Goal: Check status: Check status

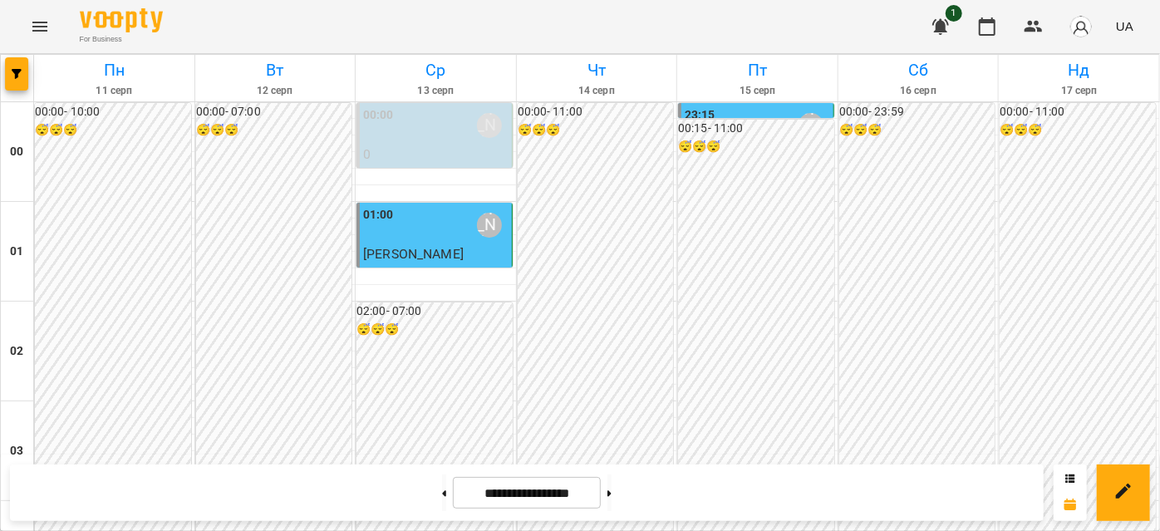
scroll to position [831, 0]
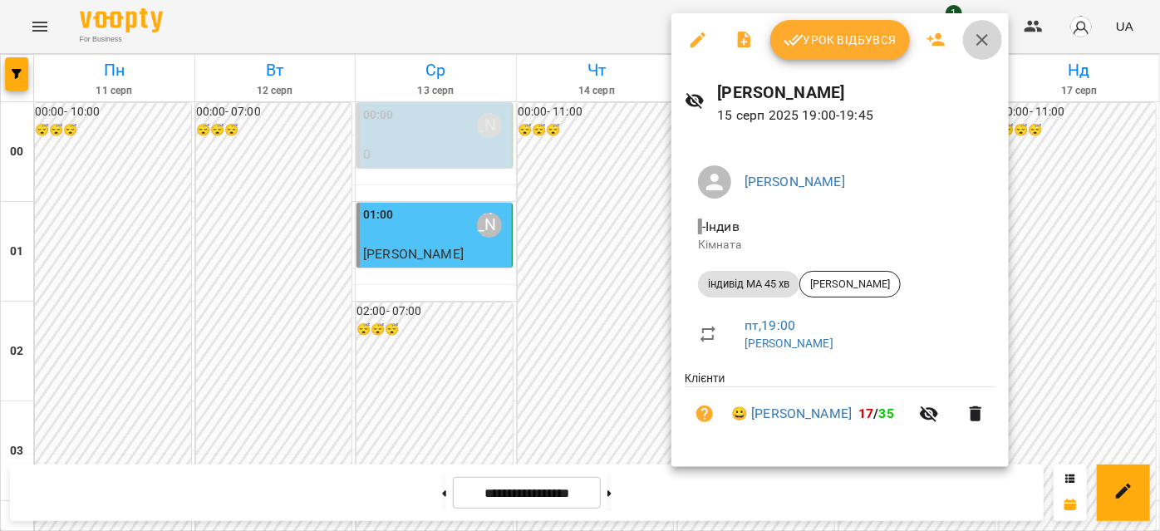
click at [982, 36] on icon "button" at bounding box center [982, 40] width 20 height 20
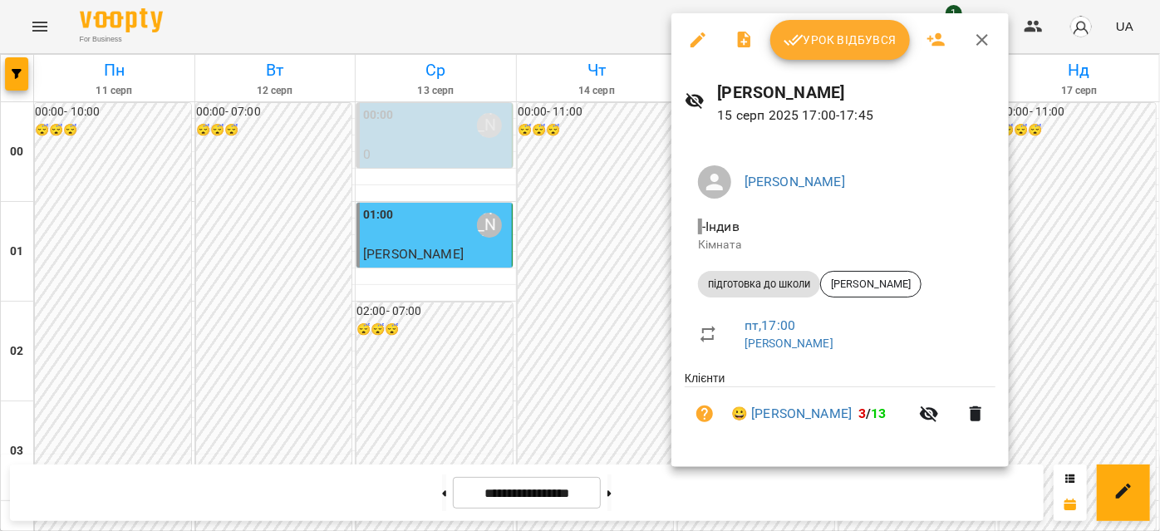
click at [972, 42] on icon "button" at bounding box center [982, 40] width 20 height 20
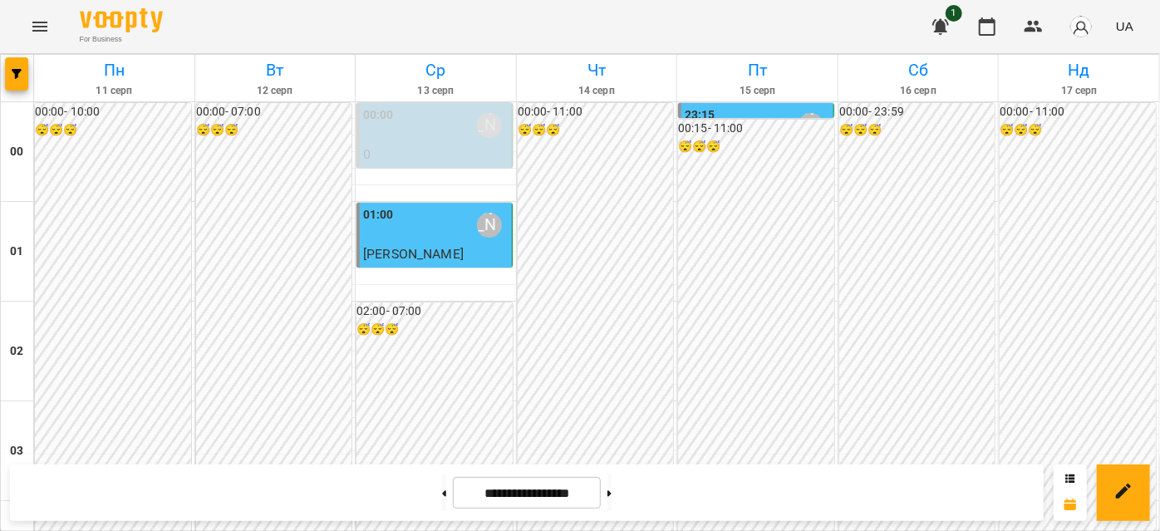
scroll to position [1584, 0]
click at [612, 500] on button at bounding box center [609, 492] width 4 height 37
type input "**********"
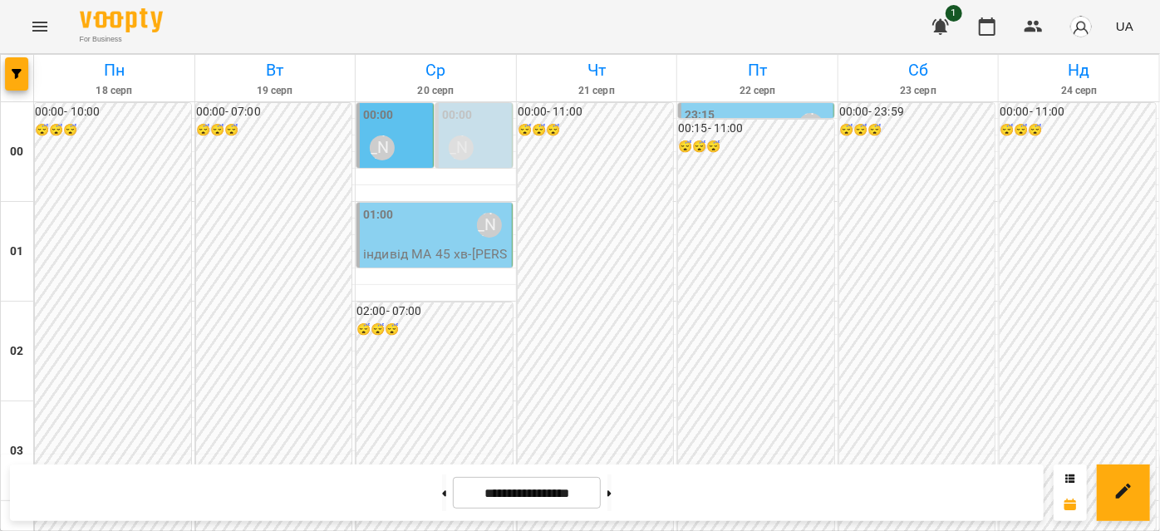
scroll to position [1358, 0]
